Goal: Information Seeking & Learning: Check status

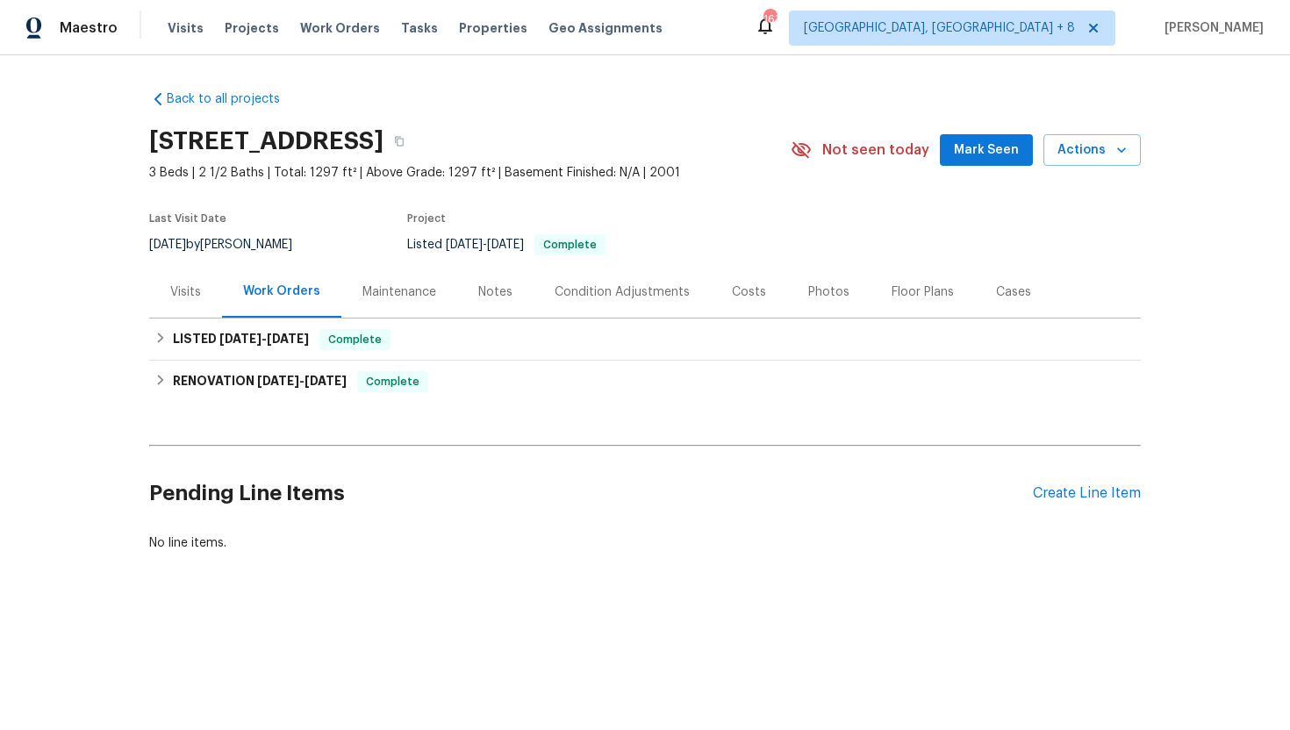
click at [176, 295] on div "Visits" at bounding box center [185, 293] width 31 height 18
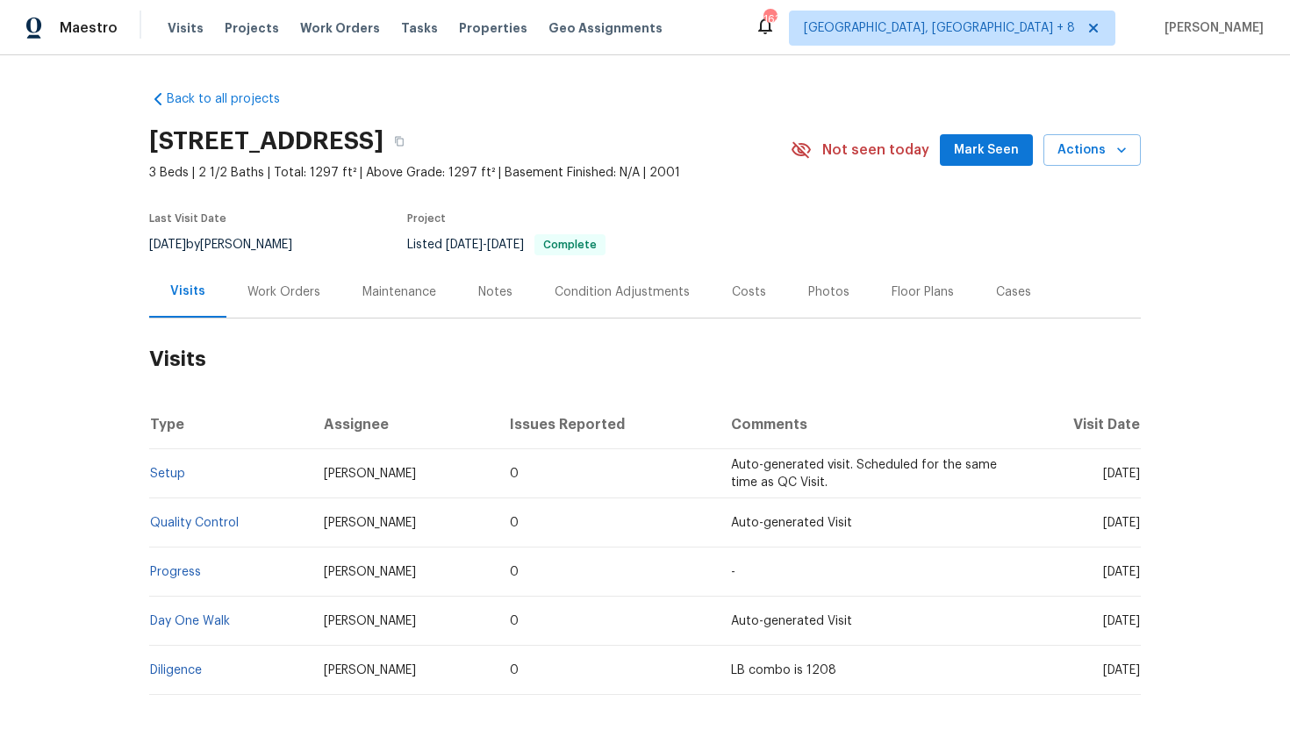
scroll to position [19, 0]
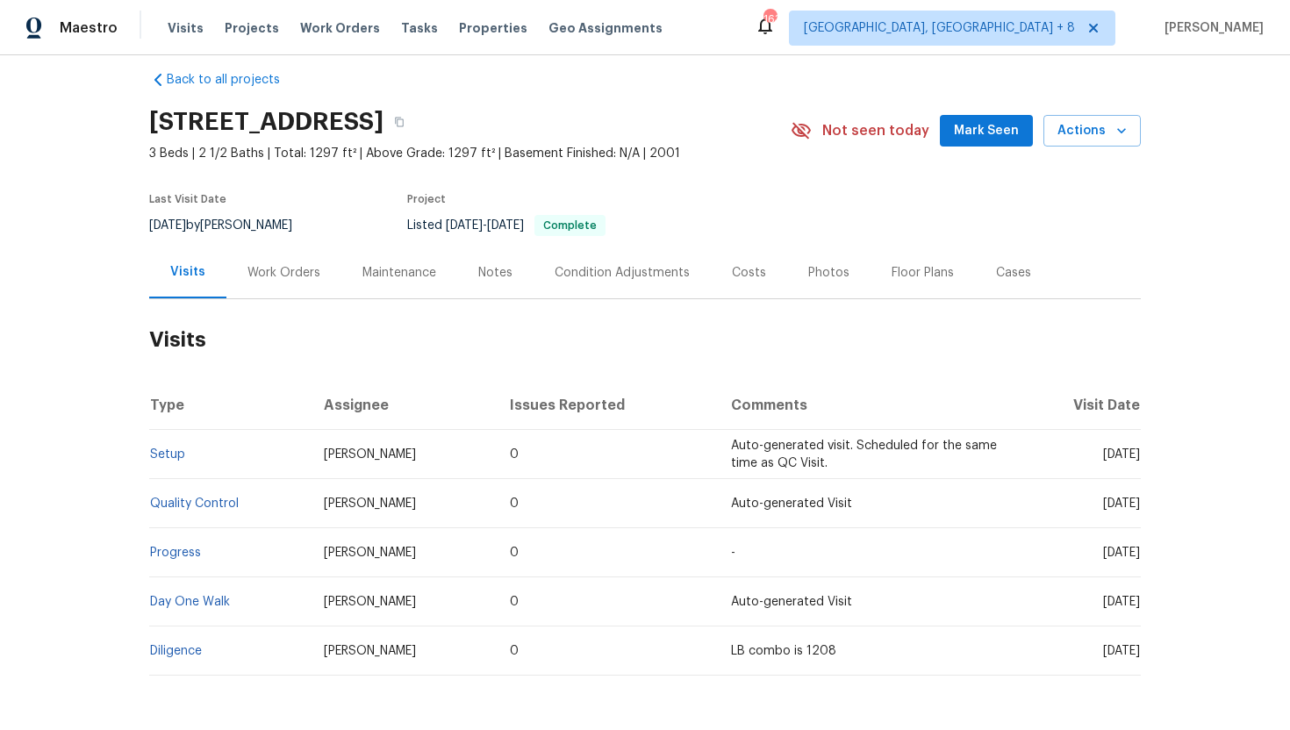
drag, startPoint x: 1069, startPoint y: 457, endPoint x: 1139, endPoint y: 462, distance: 69.5
click at [1139, 462] on td "Mon, Jun 30 2025" at bounding box center [1078, 454] width 126 height 49
copy span "Jun 30 2025"
click at [272, 261] on div "Work Orders" at bounding box center [283, 273] width 115 height 52
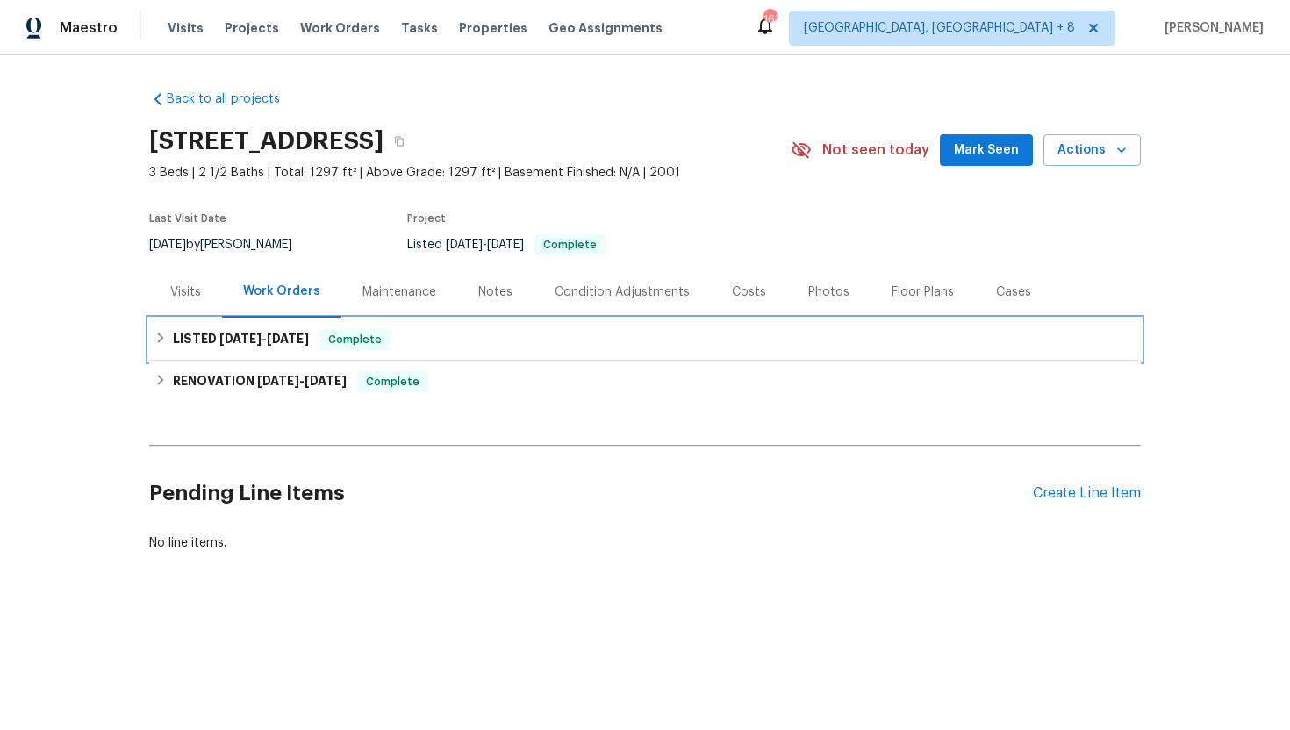
click at [288, 355] on div "LISTED 6/25/25 - 6/26/25 Complete" at bounding box center [645, 340] width 992 height 42
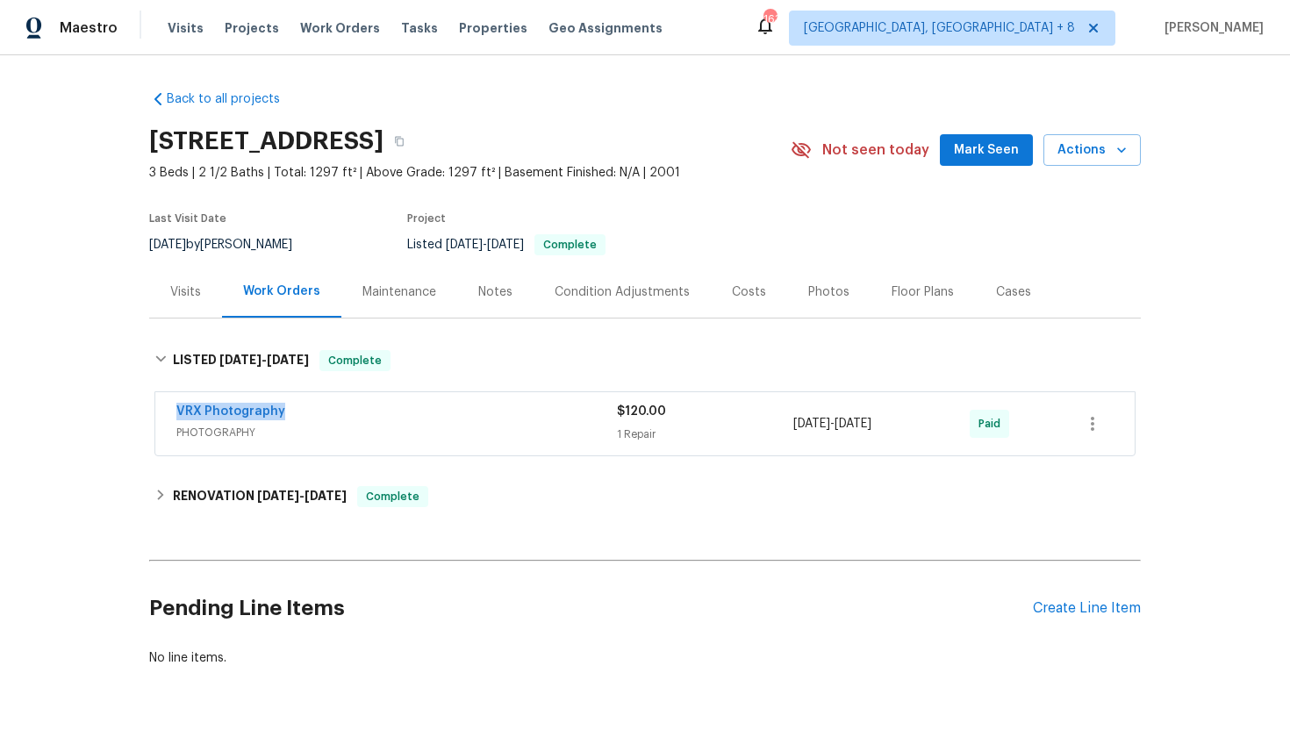
drag, startPoint x: 322, startPoint y: 415, endPoint x: 136, endPoint y: 415, distance: 186.1
click at [136, 415] on div "Back to all projects 13106 W Calavar Rd, Surprise, AZ 85379 3 Beds | 2 1/2 Bath…" at bounding box center [645, 392] width 1290 height 675
copy link "VRX Photography"
drag, startPoint x: 930, startPoint y: 423, endPoint x: 753, endPoint y: 424, distance: 176.5
click at [753, 424] on div "VRX Photography PHOTOGRAPHY $120.00 1 Repair 6/25/2025 - 6/26/2025 Paid" at bounding box center [623, 424] width 895 height 42
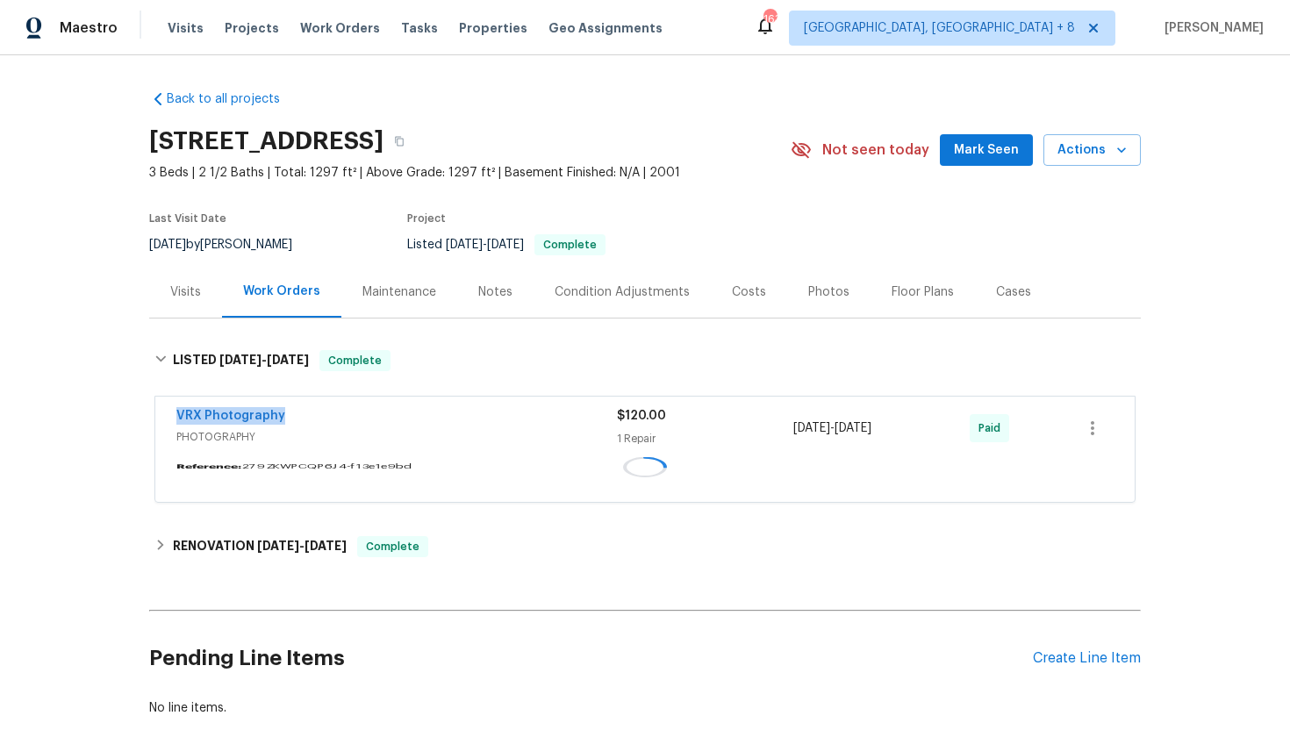
copy div "1 Repair 6/25/2025 - 6/26/2025"
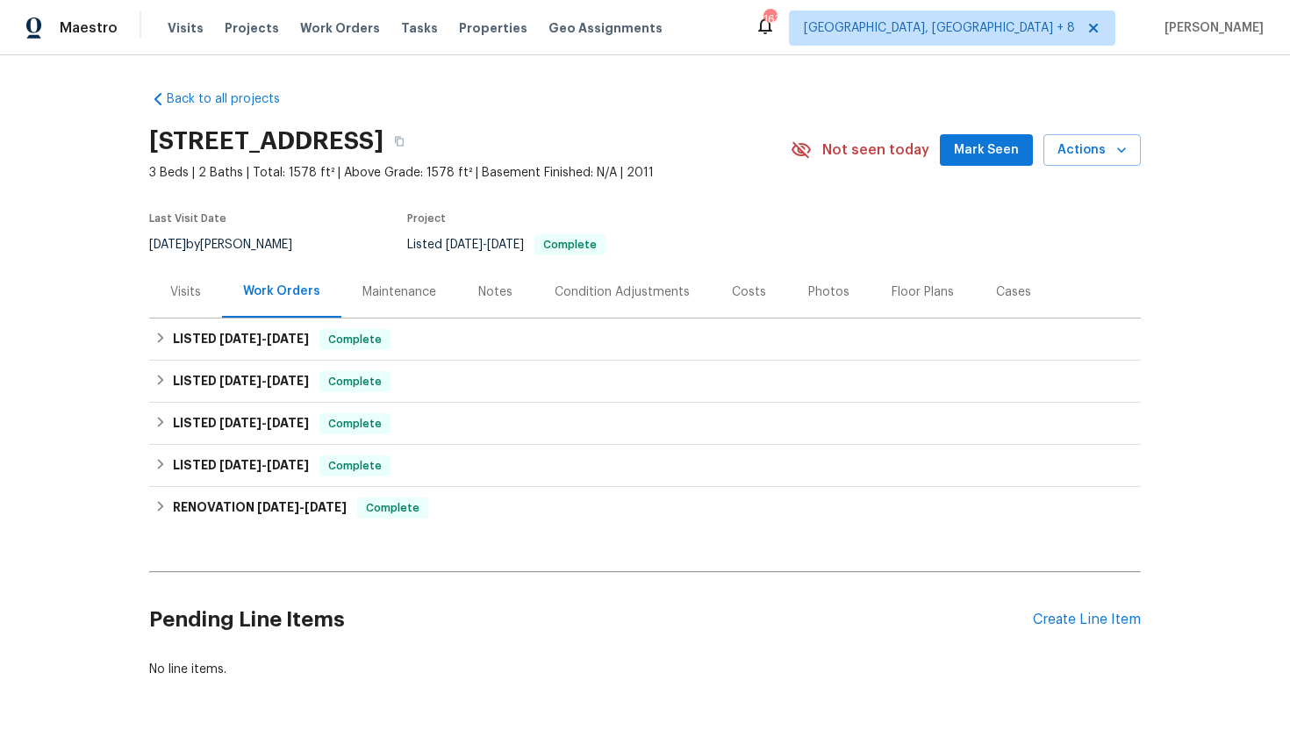
click at [175, 302] on div "Visits" at bounding box center [185, 292] width 73 height 52
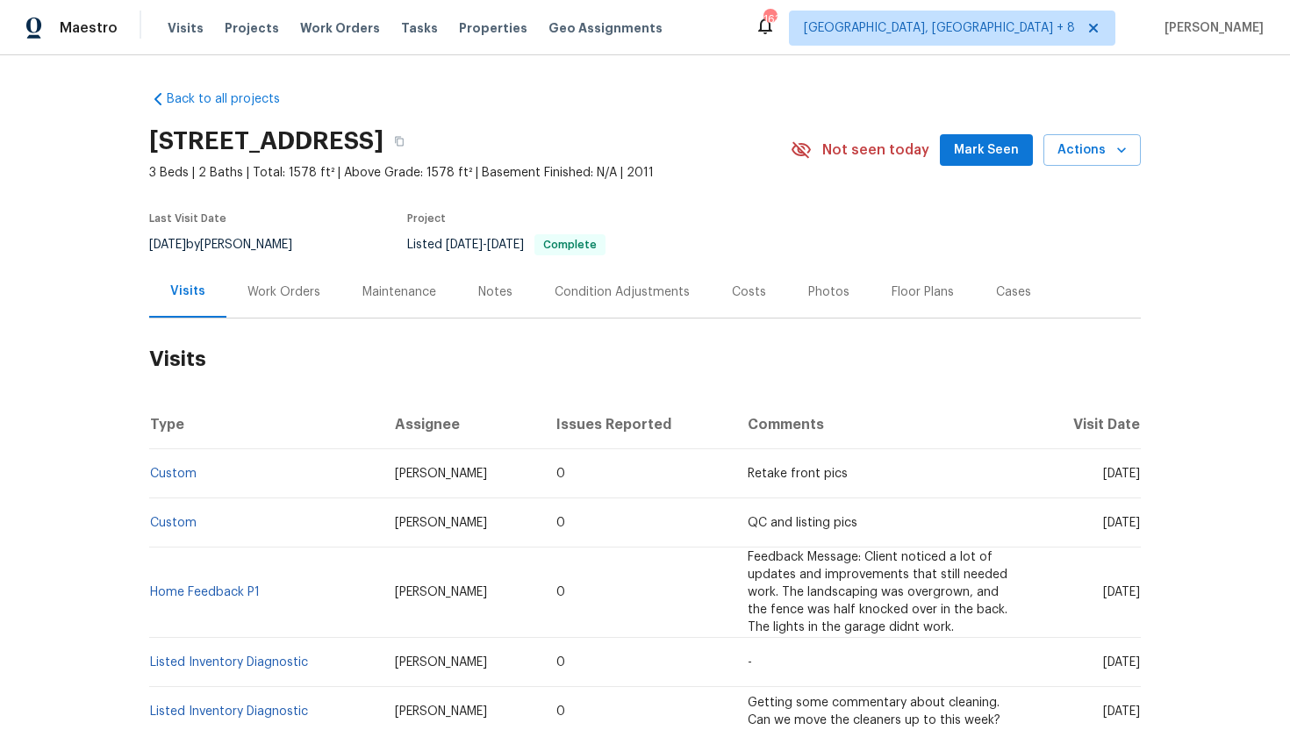
click at [273, 304] on div "Work Orders" at bounding box center [283, 292] width 115 height 52
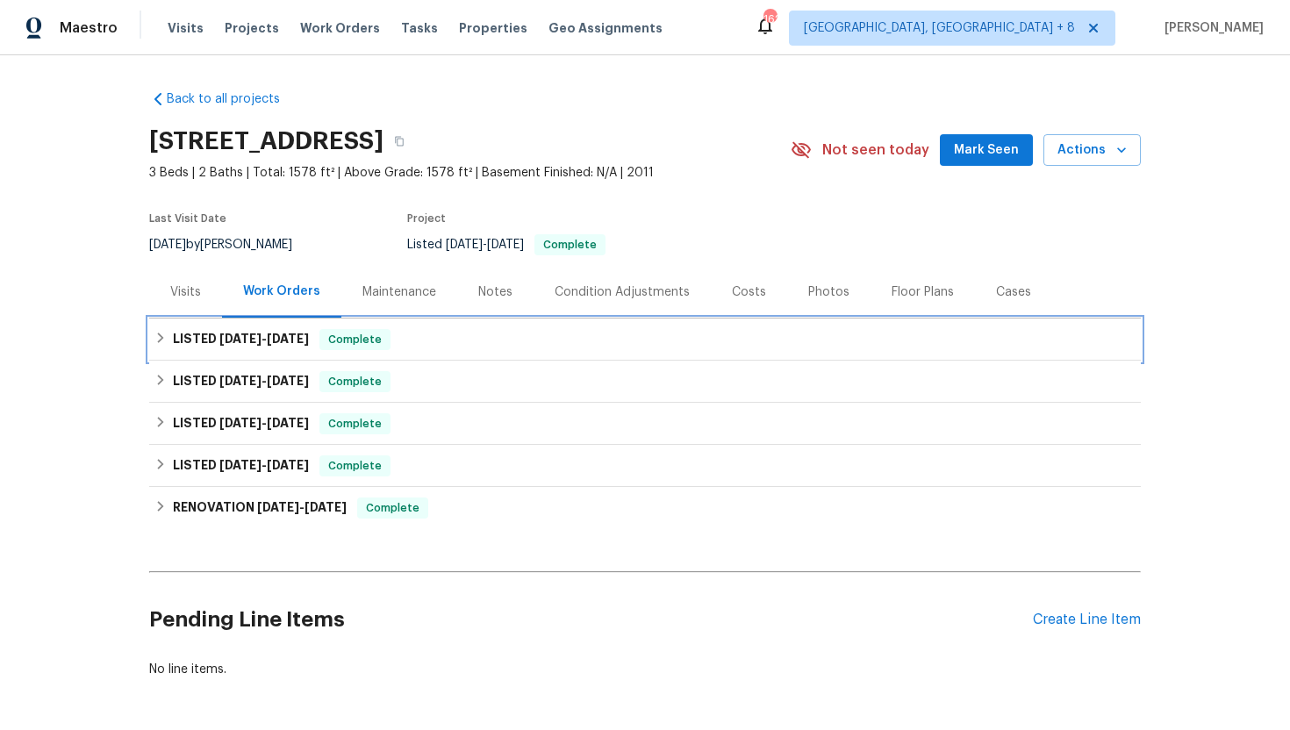
click at [265, 328] on div "LISTED 7/21/25 - 7/31/25 Complete" at bounding box center [645, 340] width 992 height 42
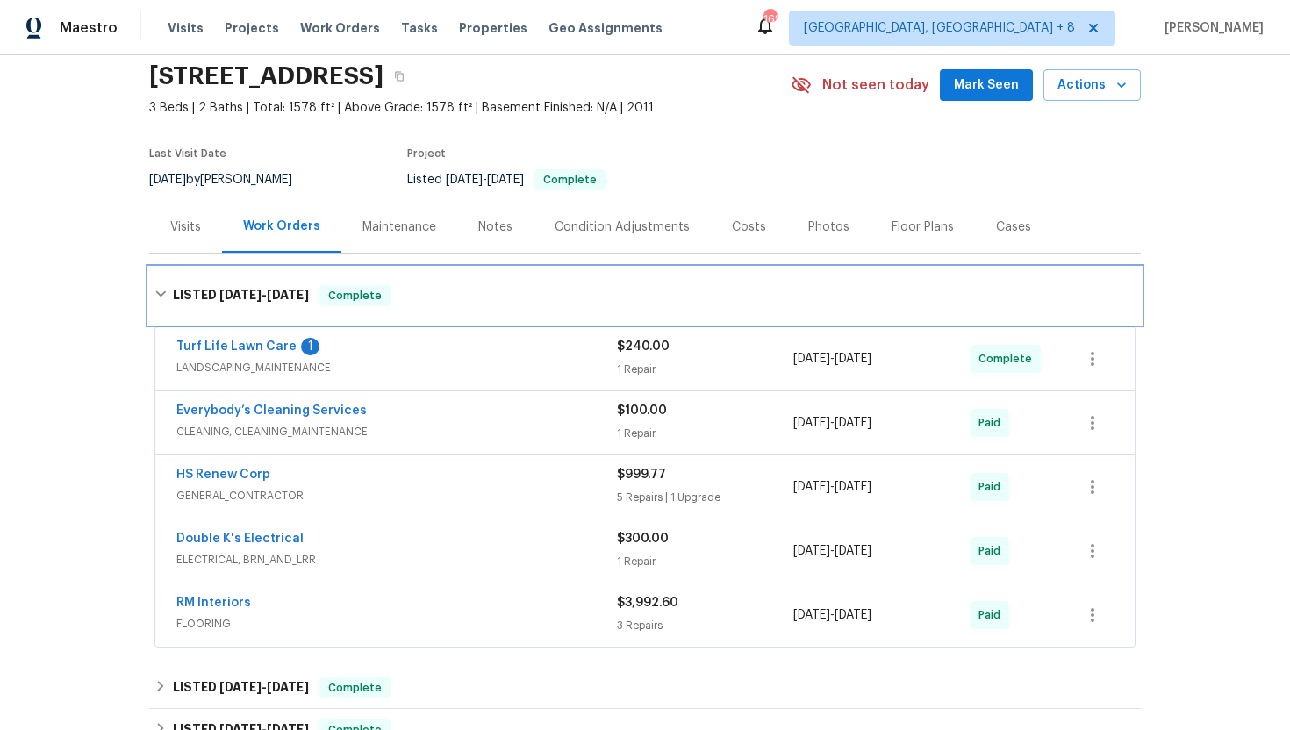
scroll to position [72, 0]
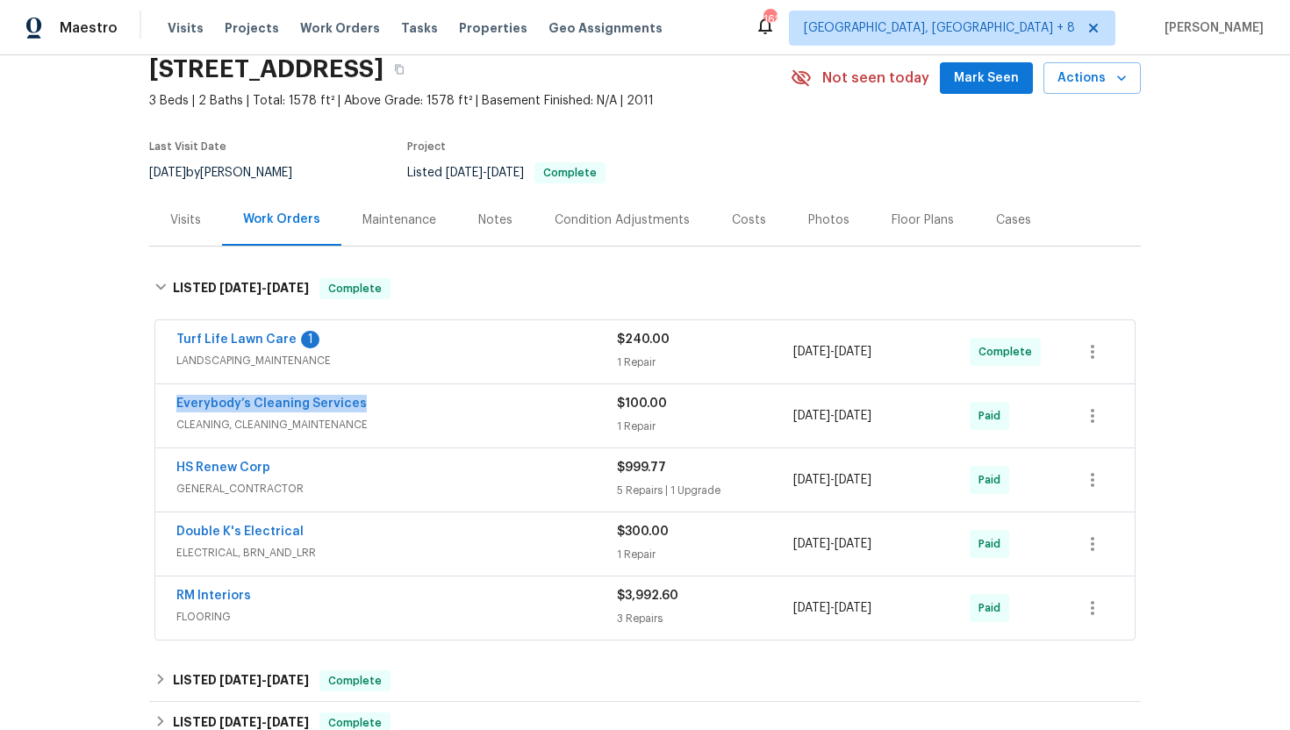
drag, startPoint x: 377, startPoint y: 410, endPoint x: 169, endPoint y: 408, distance: 207.2
click at [169, 408] on div "Everybody’s Cleaning Services CLEANING, CLEANING_MAINTENANCE $100.00 1 Repair 7…" at bounding box center [645, 416] width 980 height 63
copy link "Everybody’s Cleaning Services"
drag, startPoint x: 926, startPoint y: 420, endPoint x: 795, endPoint y: 420, distance: 130.8
click at [794, 420] on div "7/29/2025 - 7/31/2025" at bounding box center [882, 416] width 176 height 42
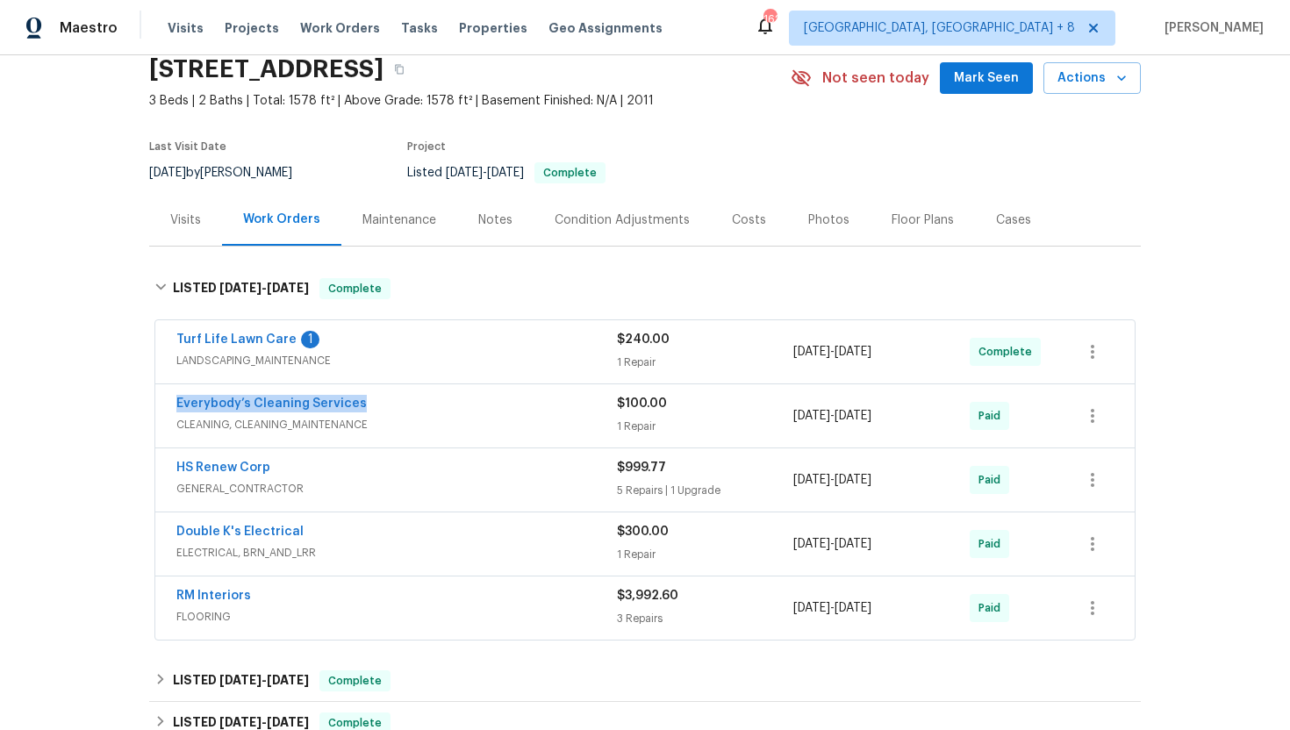
copy span "7/29/2025 - 7/31/2025"
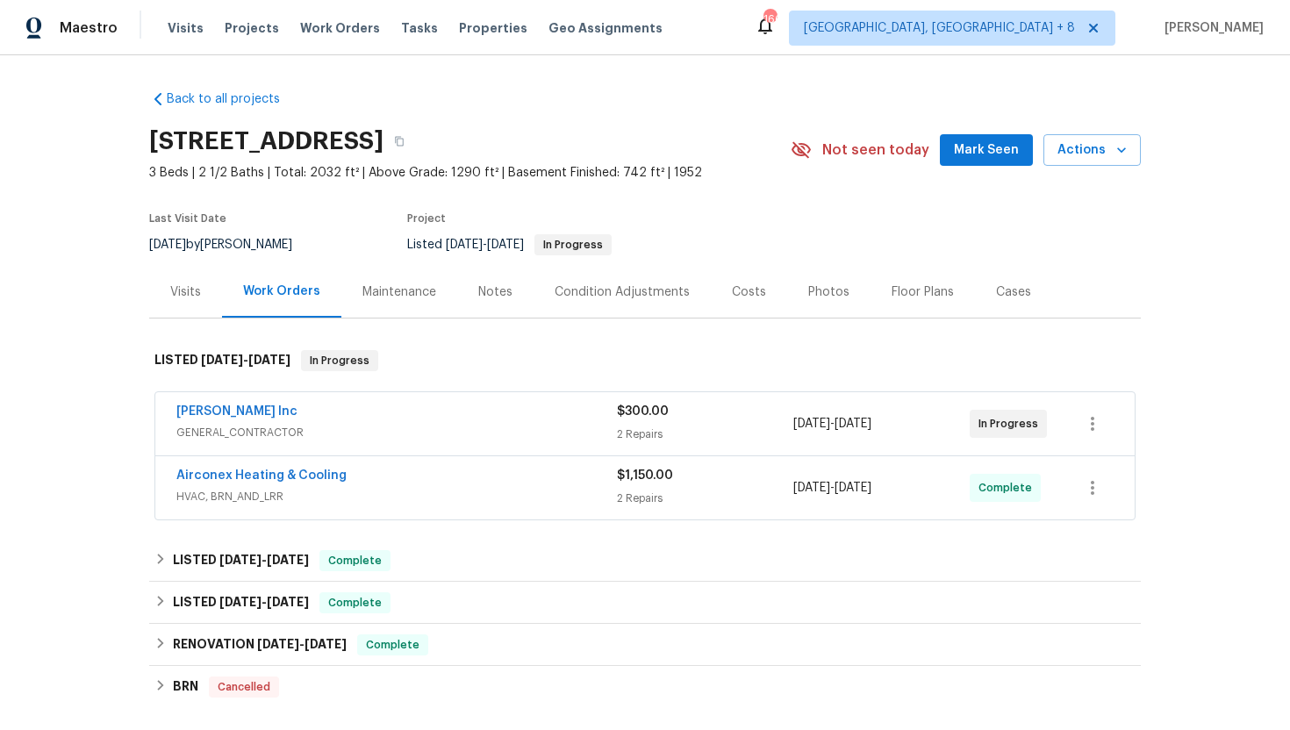
click at [482, 418] on div "Michael Radney Inc" at bounding box center [396, 413] width 441 height 21
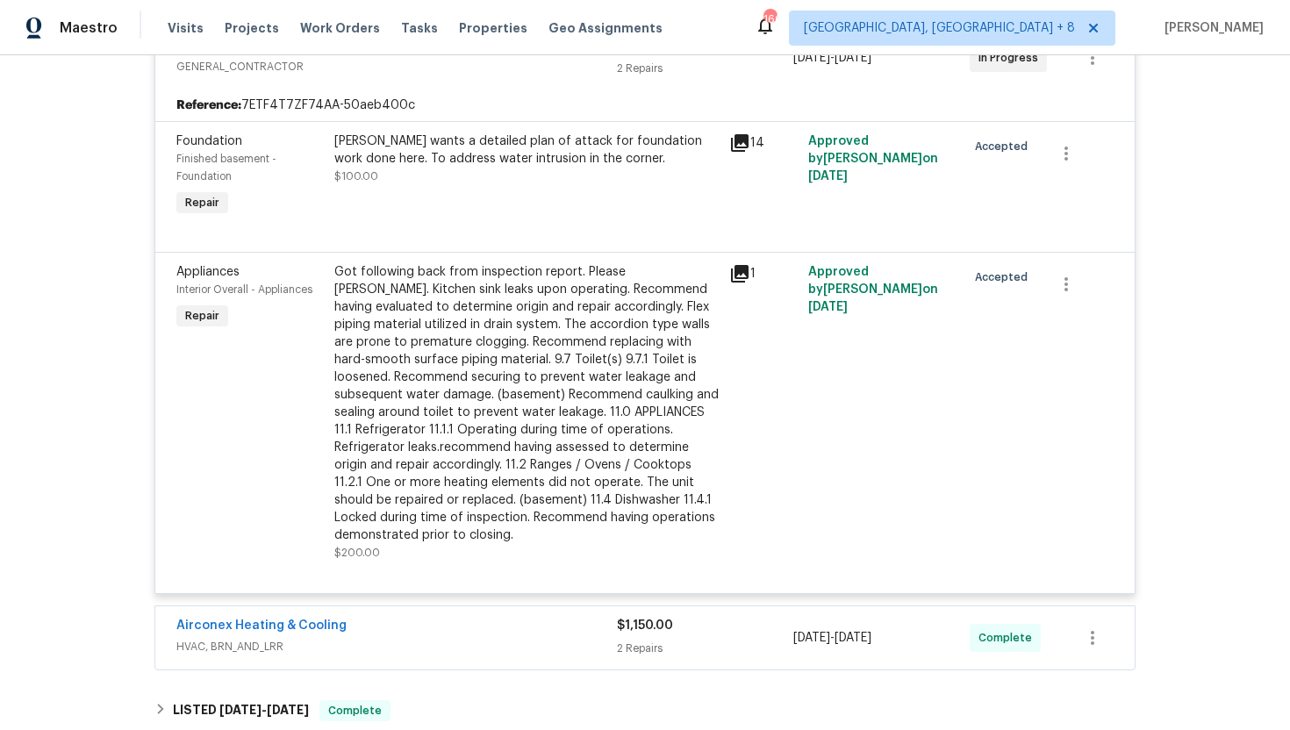
scroll to position [382, 0]
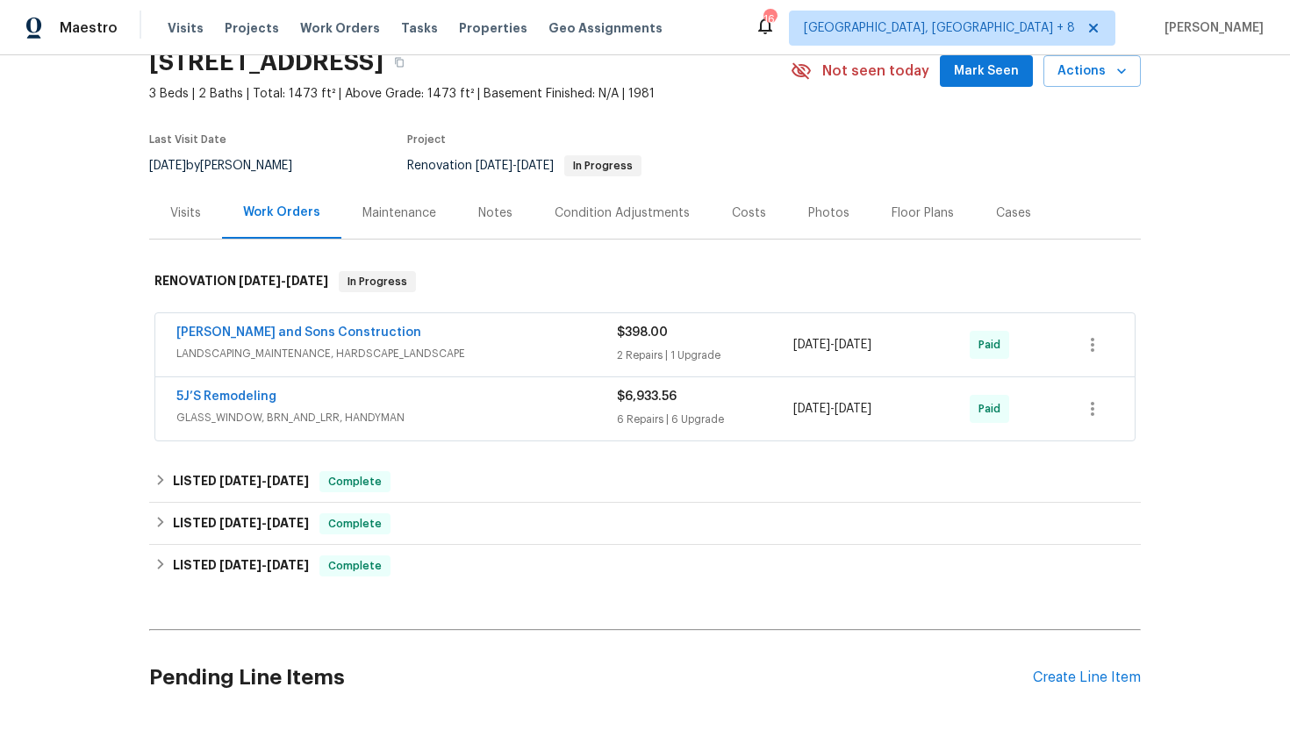
scroll to position [87, 0]
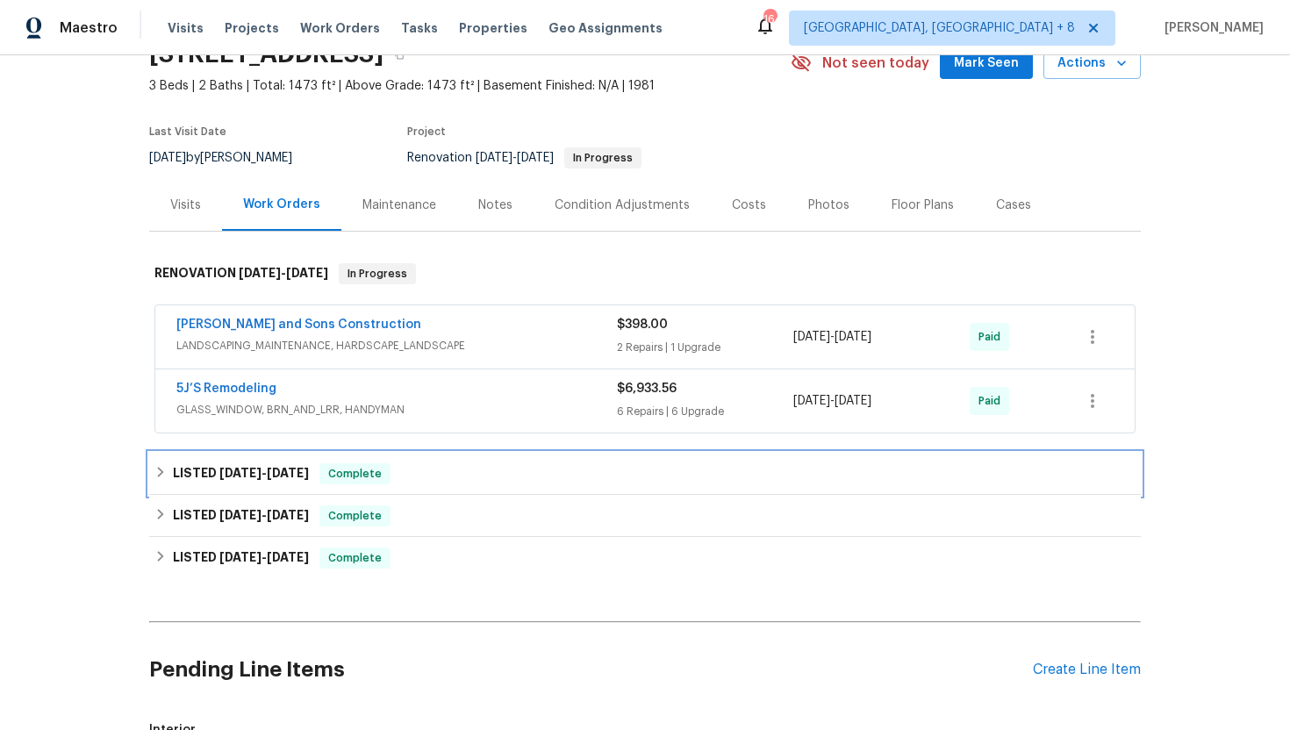
click at [352, 478] on span "Complete" at bounding box center [355, 474] width 68 height 18
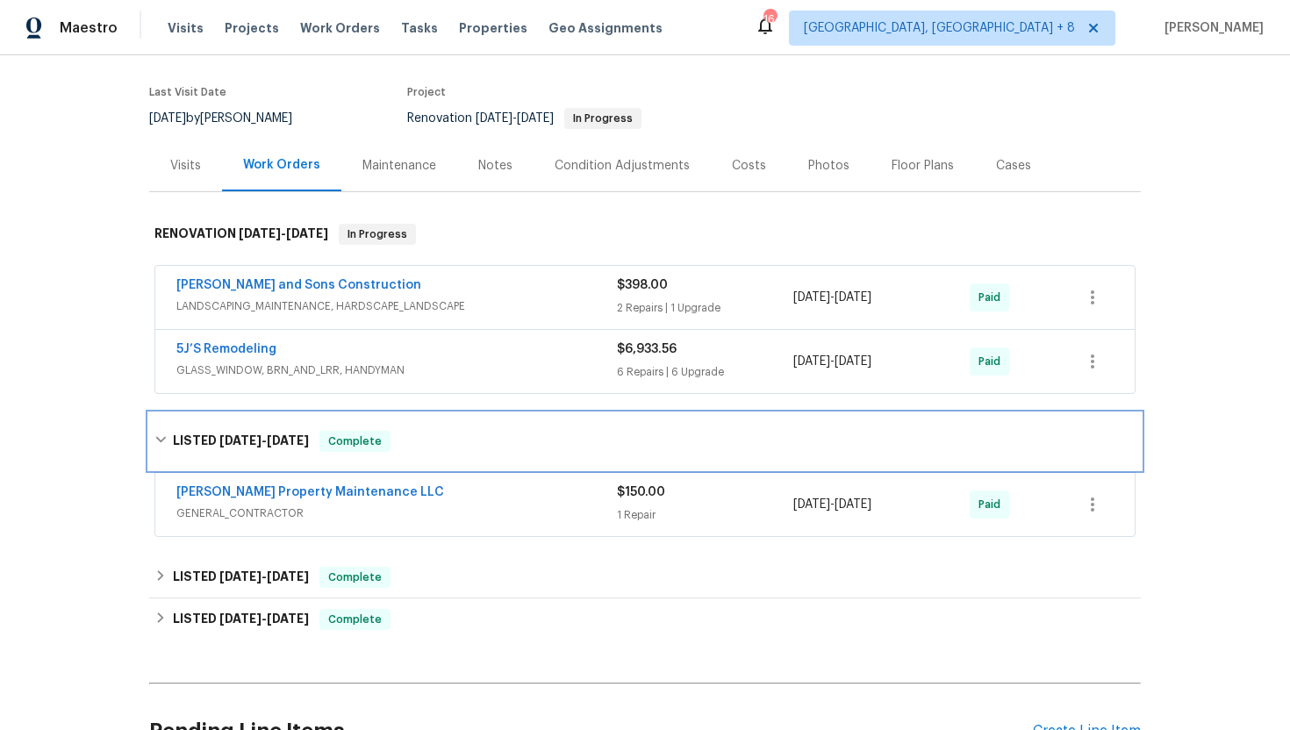
scroll to position [161, 0]
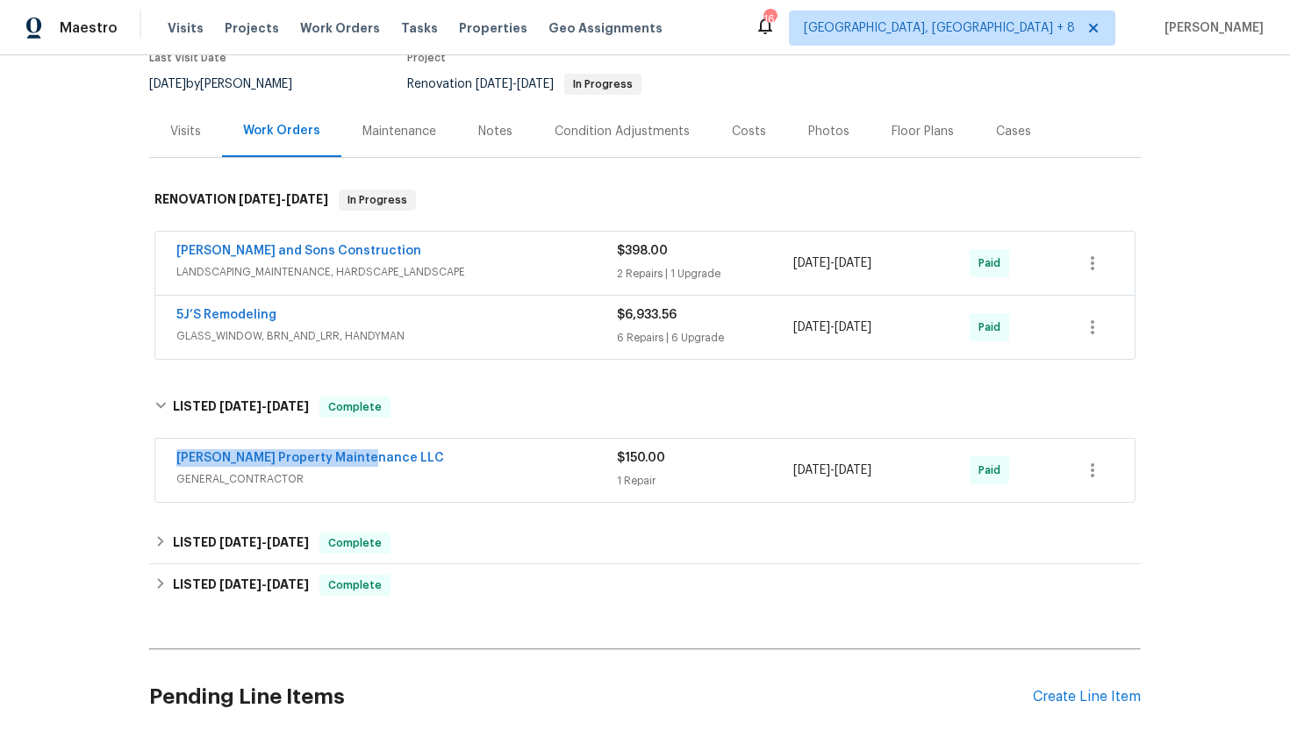
drag, startPoint x: 398, startPoint y: 456, endPoint x: 134, endPoint y: 456, distance: 263.4
click at [134, 456] on div "Back to all projects 949 Bobcat Ct SE, Marietta, GA 30067 3 Beds | 2 Baths | To…" at bounding box center [645, 392] width 1290 height 675
copy link "Glen Property Maintenance LLC"
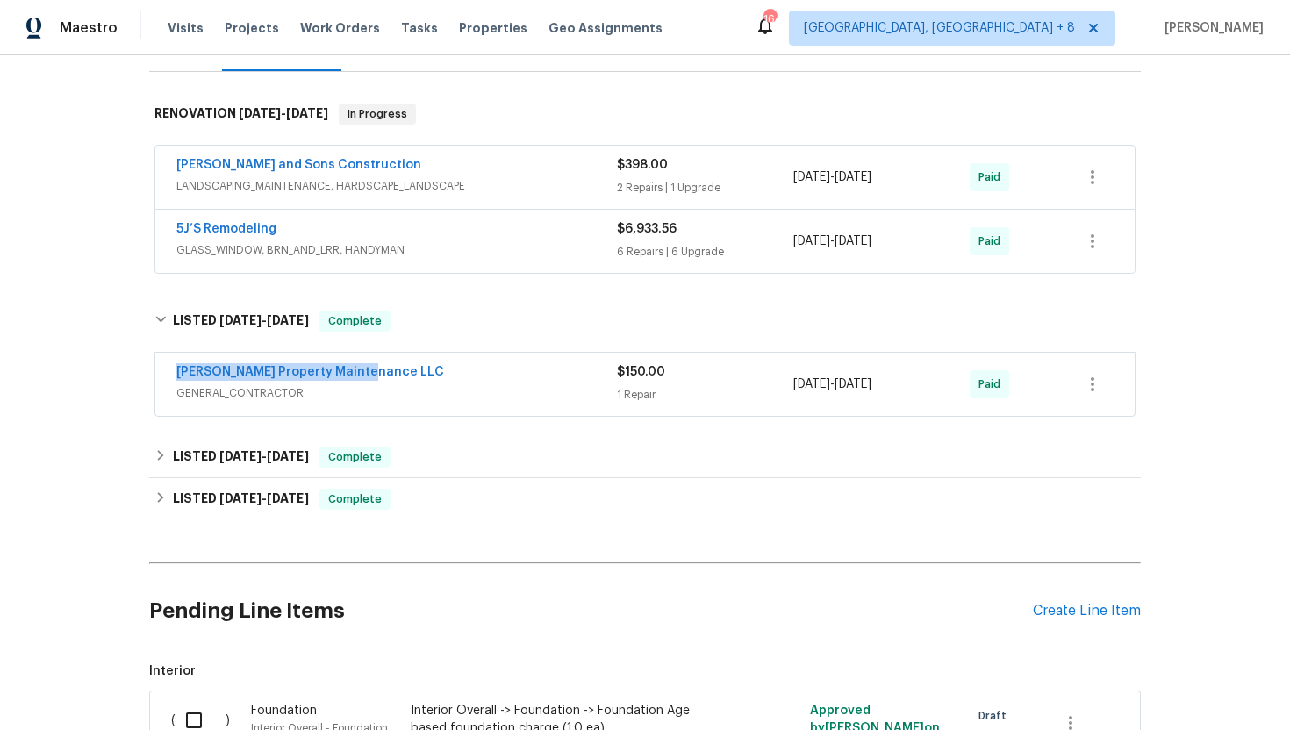
scroll to position [269, 0]
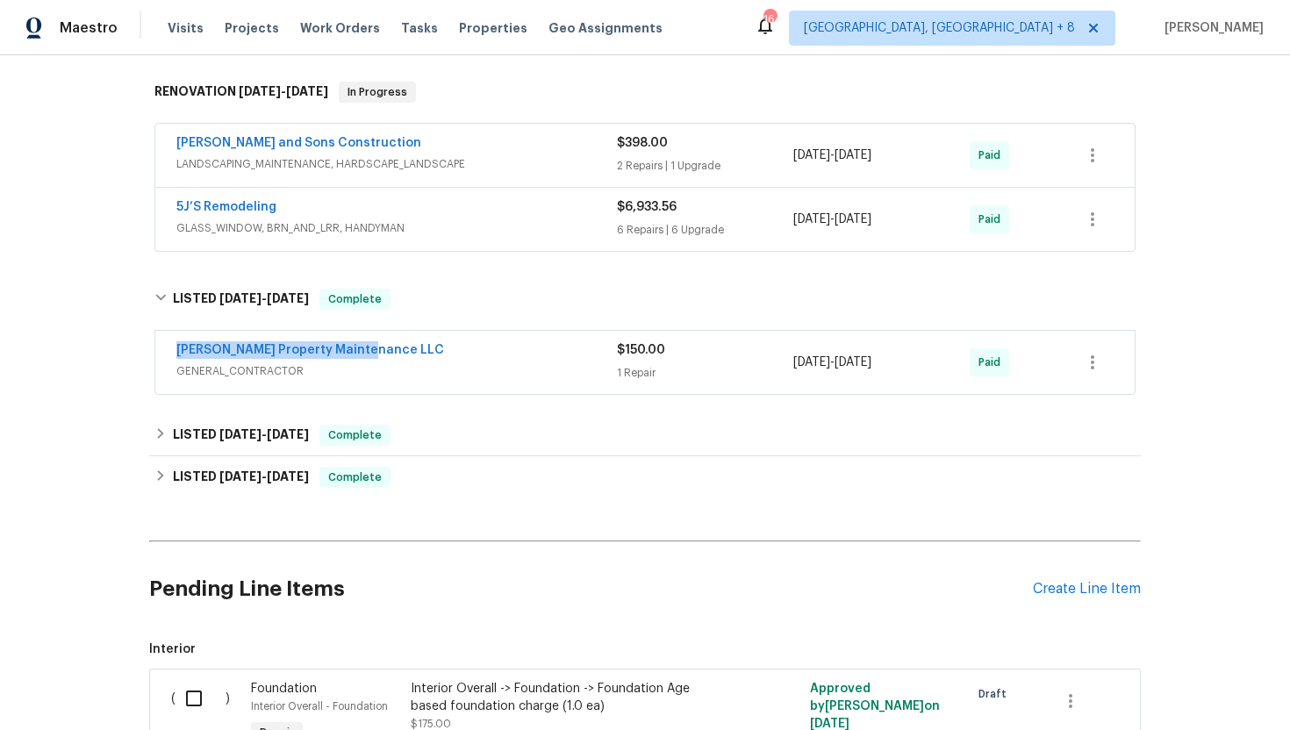
drag, startPoint x: 912, startPoint y: 362, endPoint x: 775, endPoint y: 361, distance: 136.9
click at [775, 361] on div "Glen Property Maintenance LLC GENERAL_CONTRACTOR $150.00 1 Repair 5/31/2025 - 6…" at bounding box center [623, 362] width 895 height 42
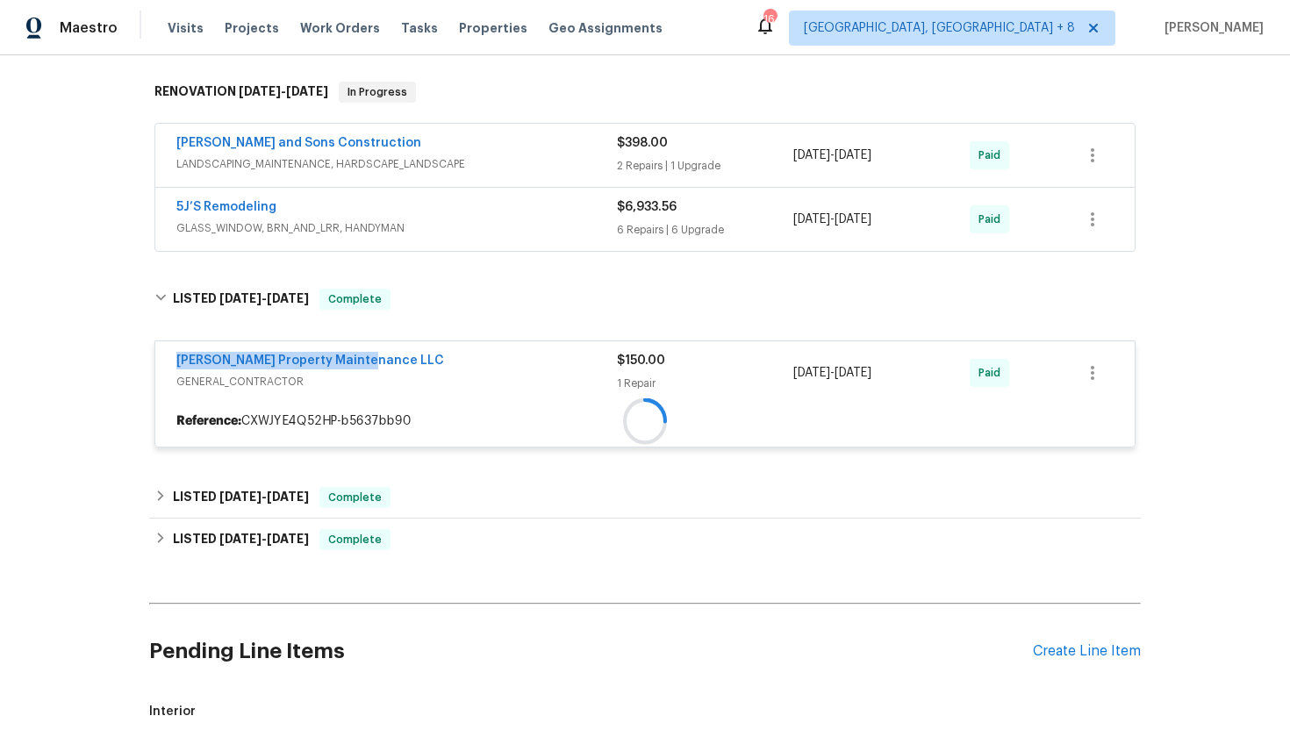
copy div "1 Repair 5/31/2025 - 6/3/2025"
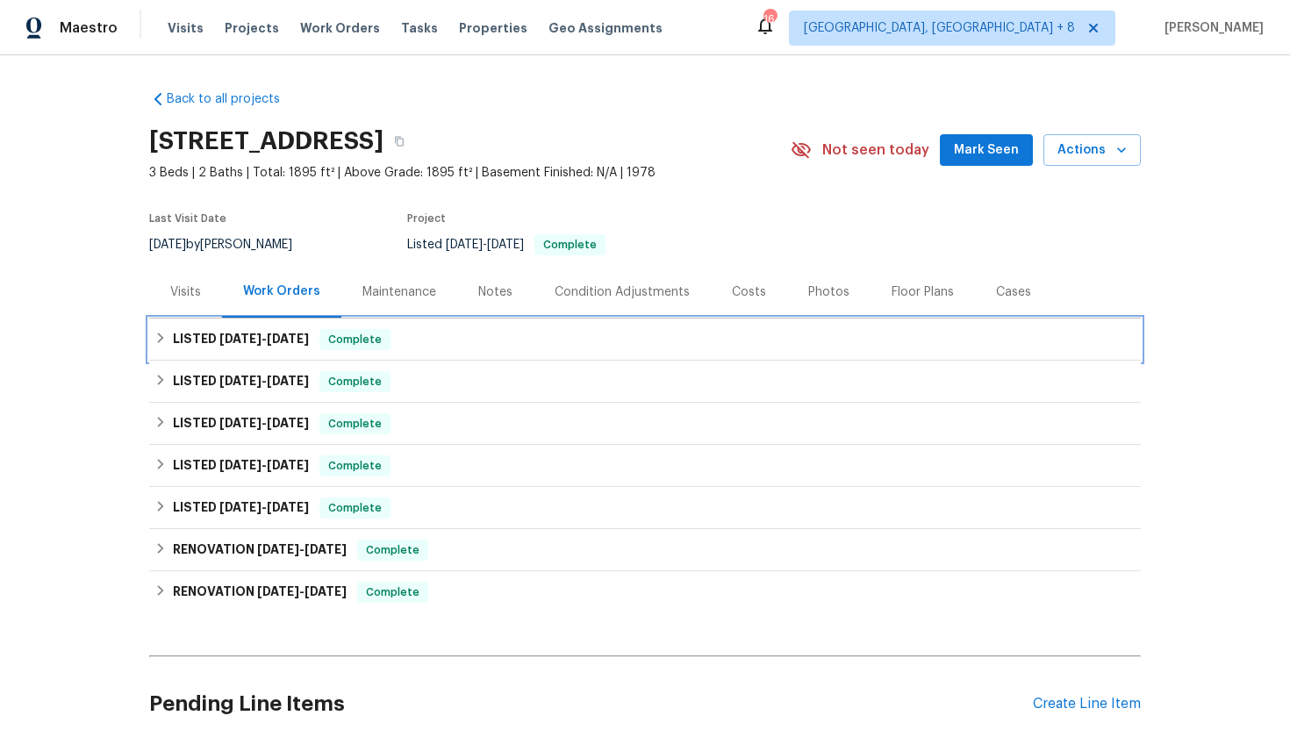
click at [289, 339] on span "[DATE]" at bounding box center [288, 339] width 42 height 12
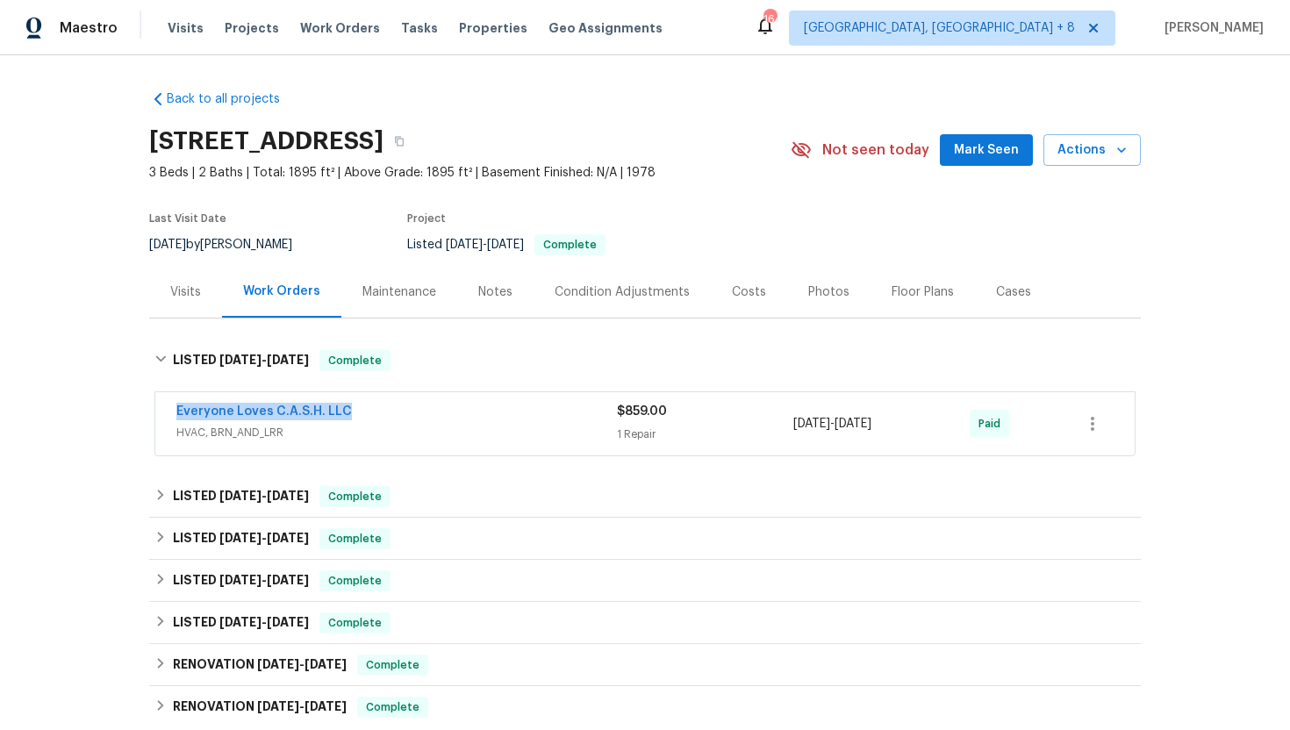
drag, startPoint x: 382, startPoint y: 412, endPoint x: 137, endPoint y: 411, distance: 244.9
click at [137, 411] on div "Back to all projects [STREET_ADDRESS] 3 Beds | 2 Baths | Total: 1895 ft² | Abov…" at bounding box center [645, 392] width 1290 height 675
copy link "Everyone Loves C.A.S.H. LLC"
drag, startPoint x: 916, startPoint y: 426, endPoint x: 744, endPoint y: 426, distance: 172.1
click at [744, 426] on div "Everyone Loves C.A.S.H. LLC HVAC, BRN_AND_LRR $859.00 1 Repair [DATE] - [DATE] …" at bounding box center [623, 424] width 895 height 42
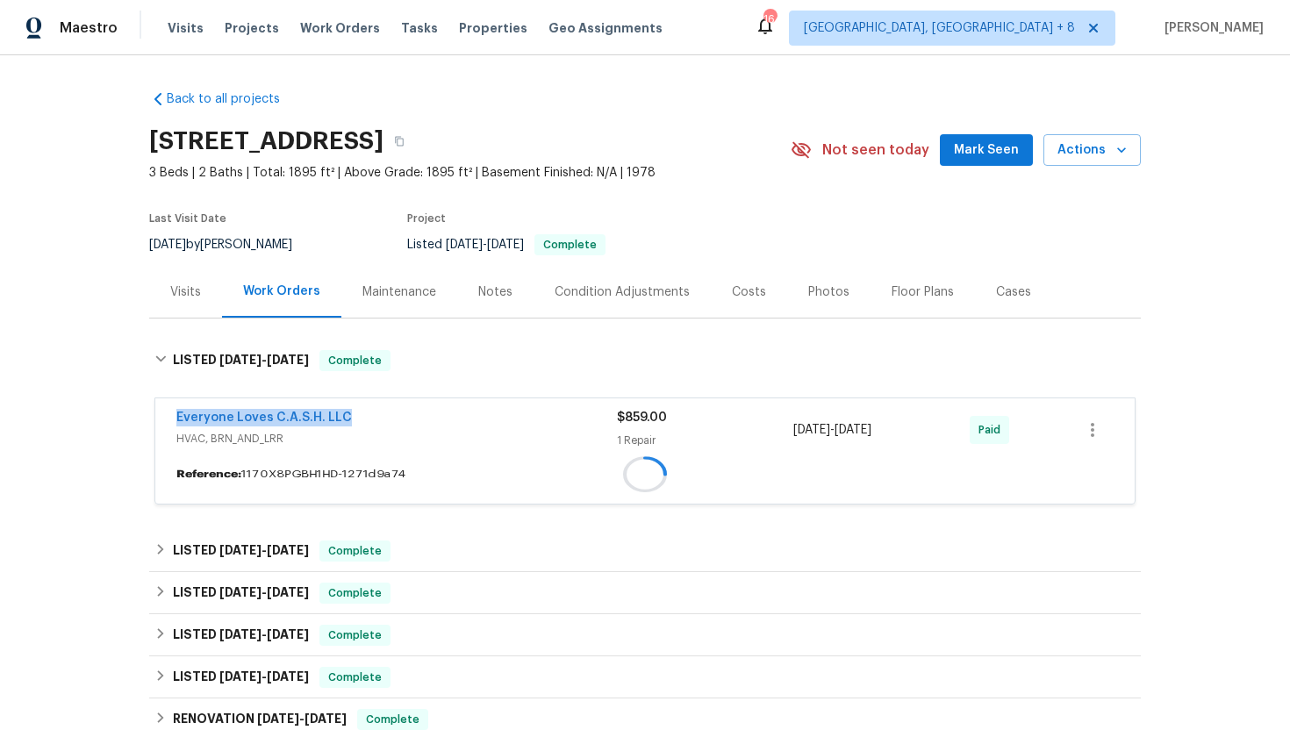
copy div "[DATE] - [DATE]"
